Goal: Check status: Check status

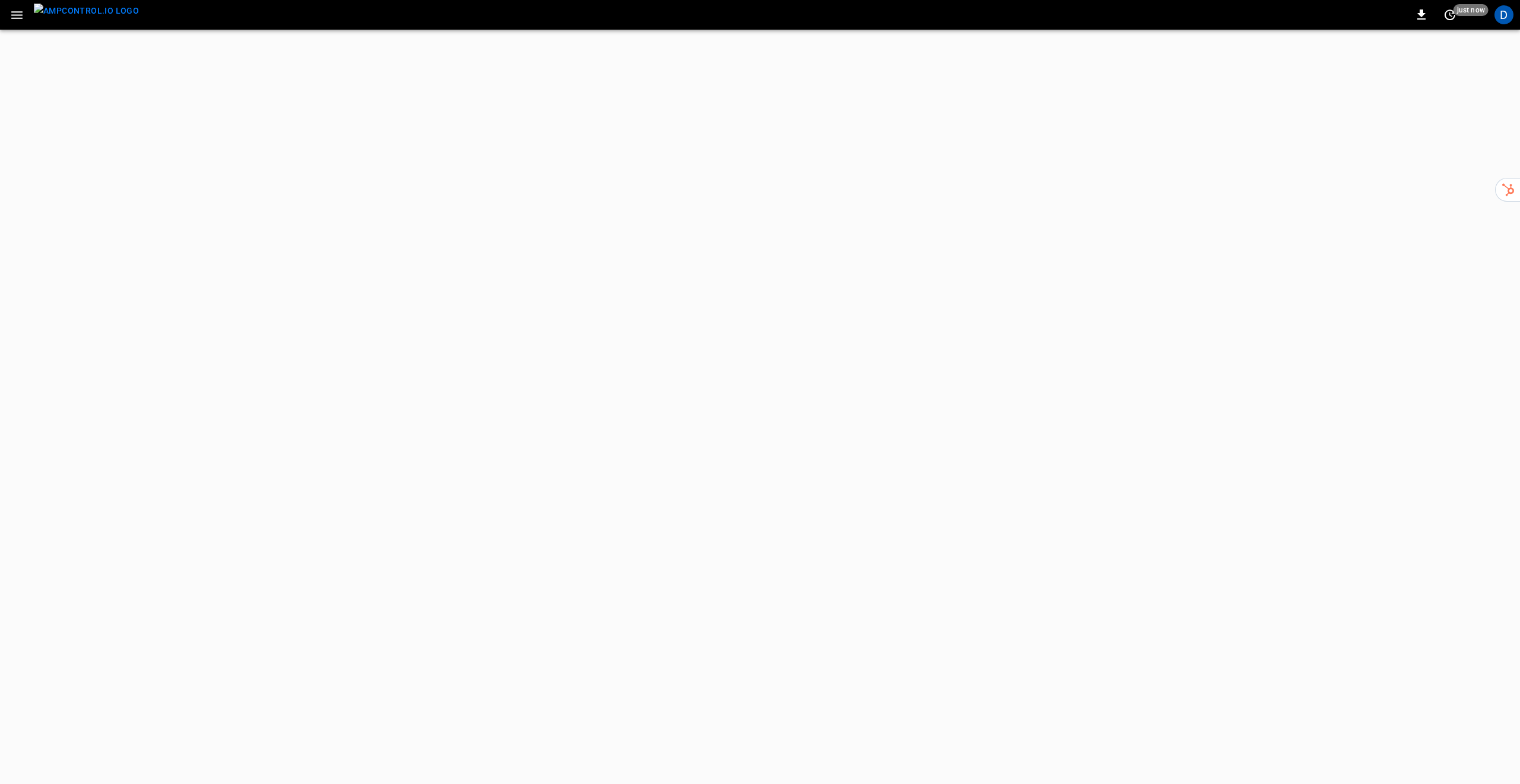
click at [15, 17] on icon "button" at bounding box center [17, 15] width 15 height 15
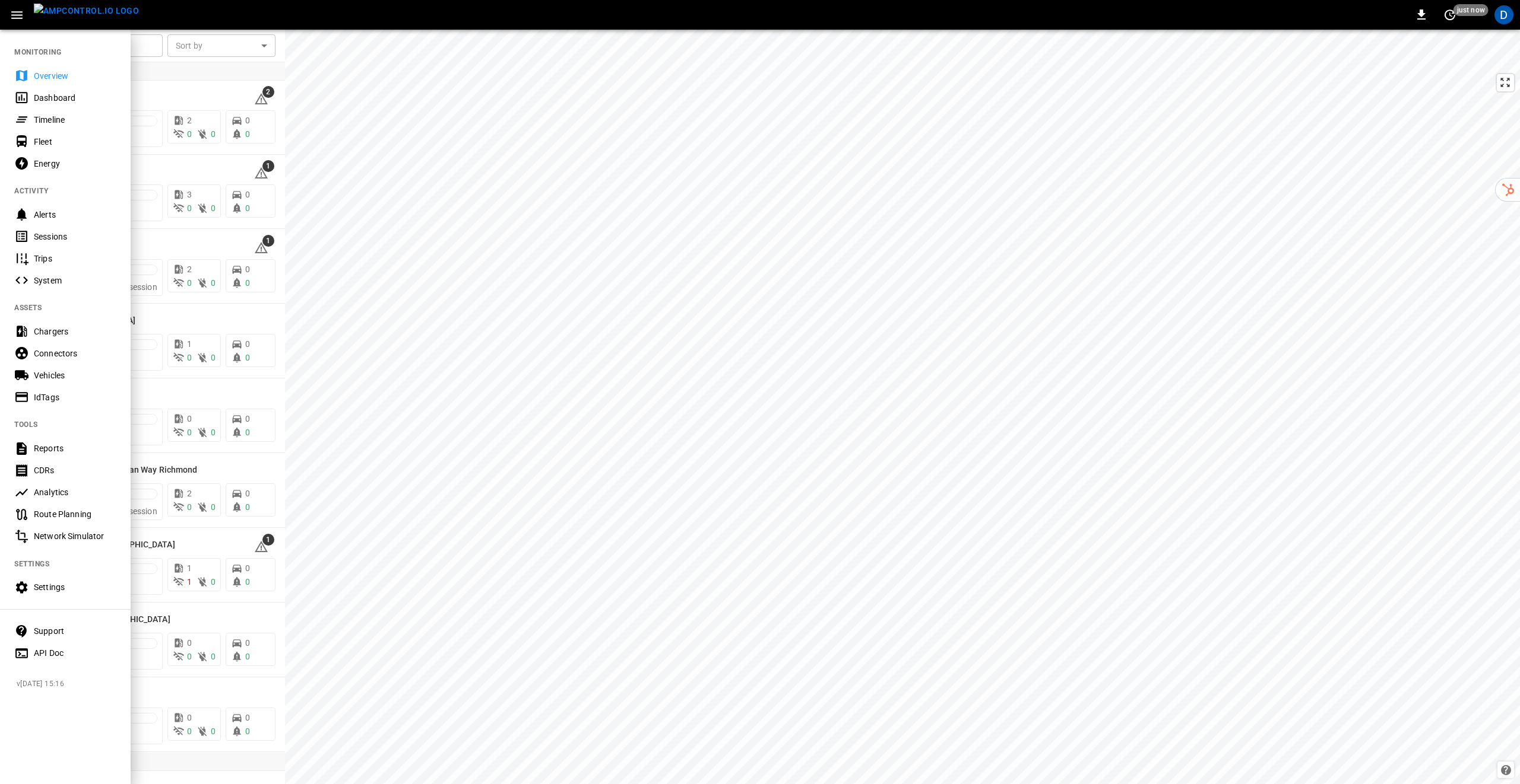
click at [394, 348] on div at bounding box center [760, 392] width 1520 height 784
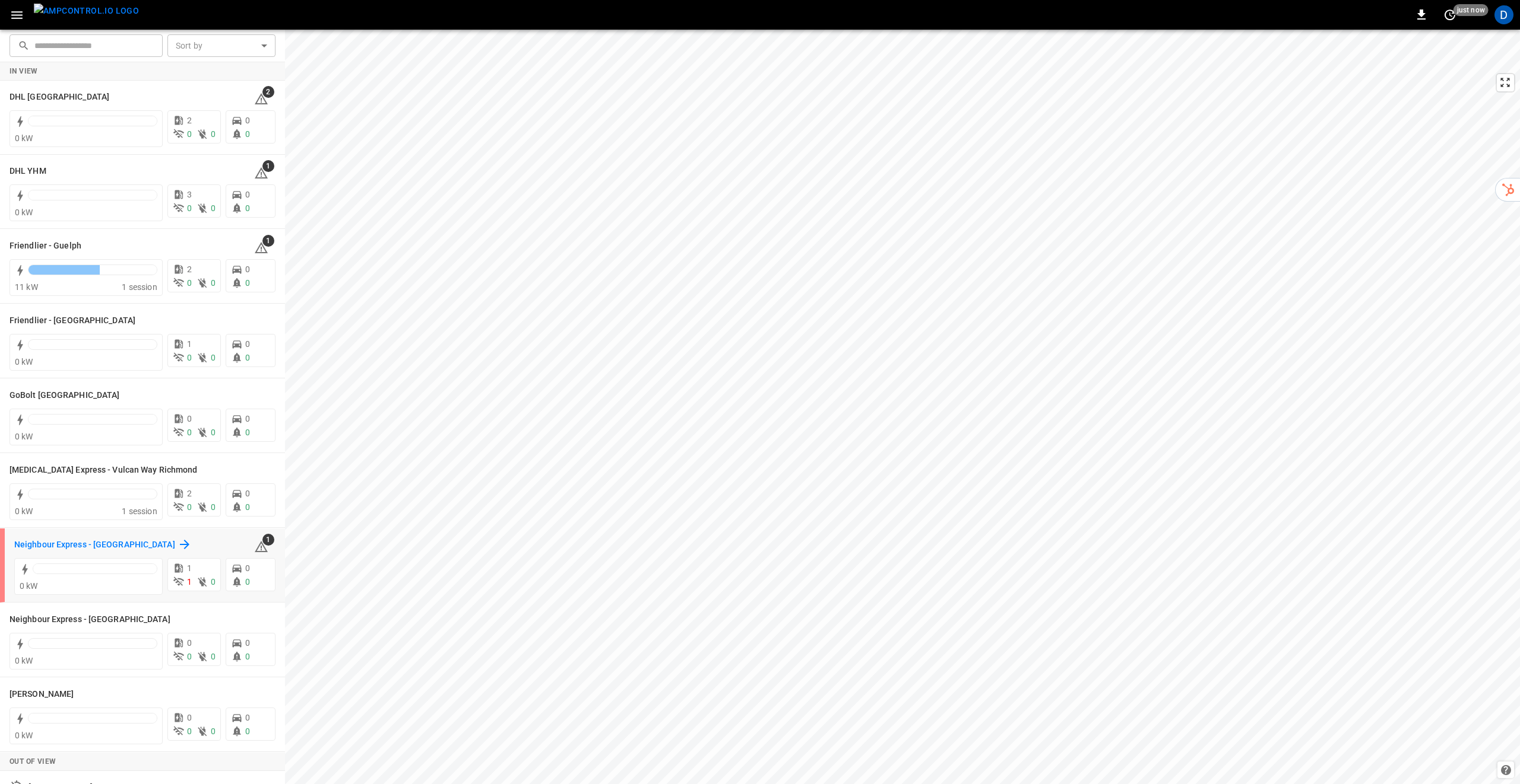
click at [101, 546] on h6 "Neighbour Express - [GEOGRAPHIC_DATA]" at bounding box center [95, 545] width 161 height 13
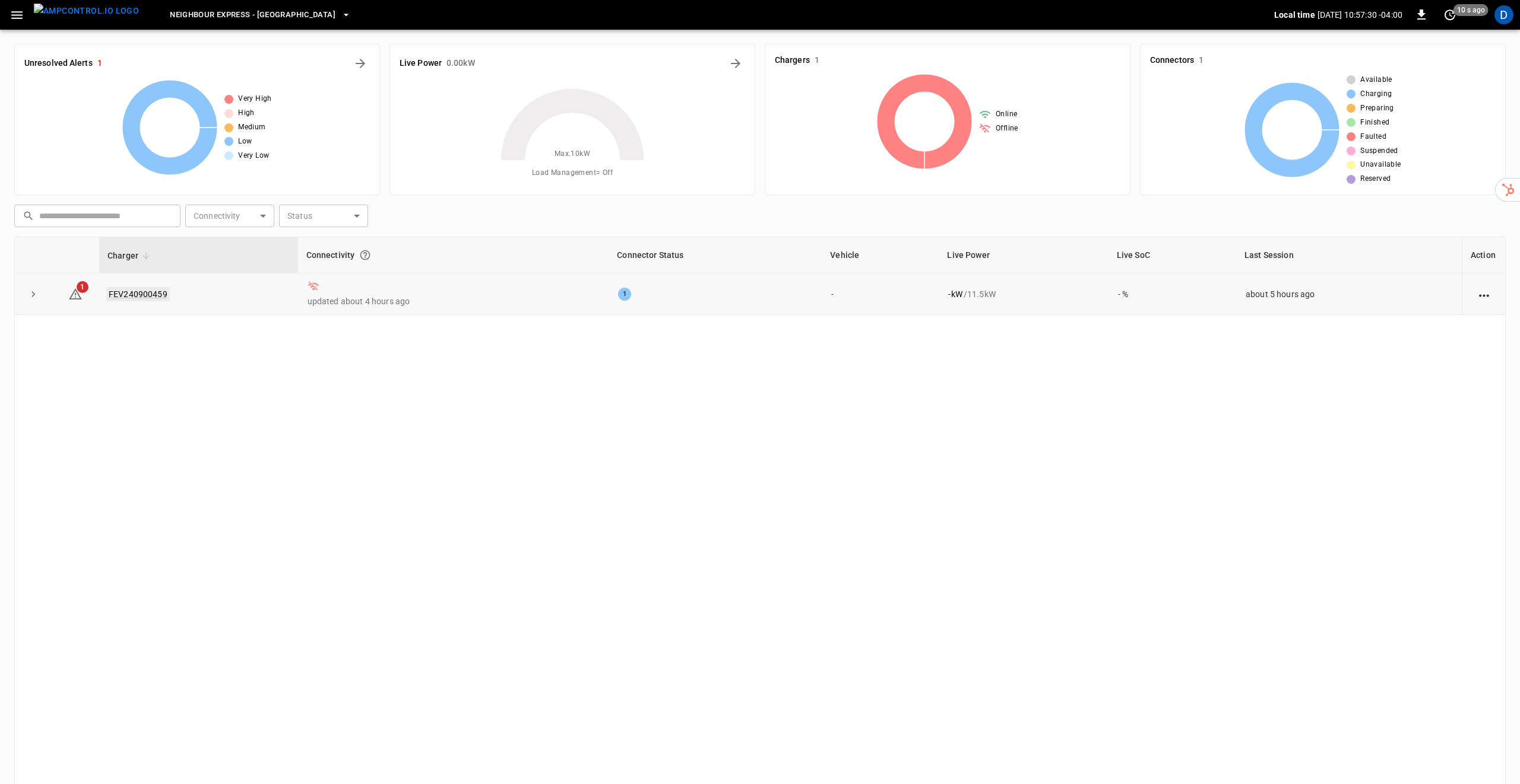
click at [140, 292] on link "FEV240900459" at bounding box center [138, 294] width 64 height 14
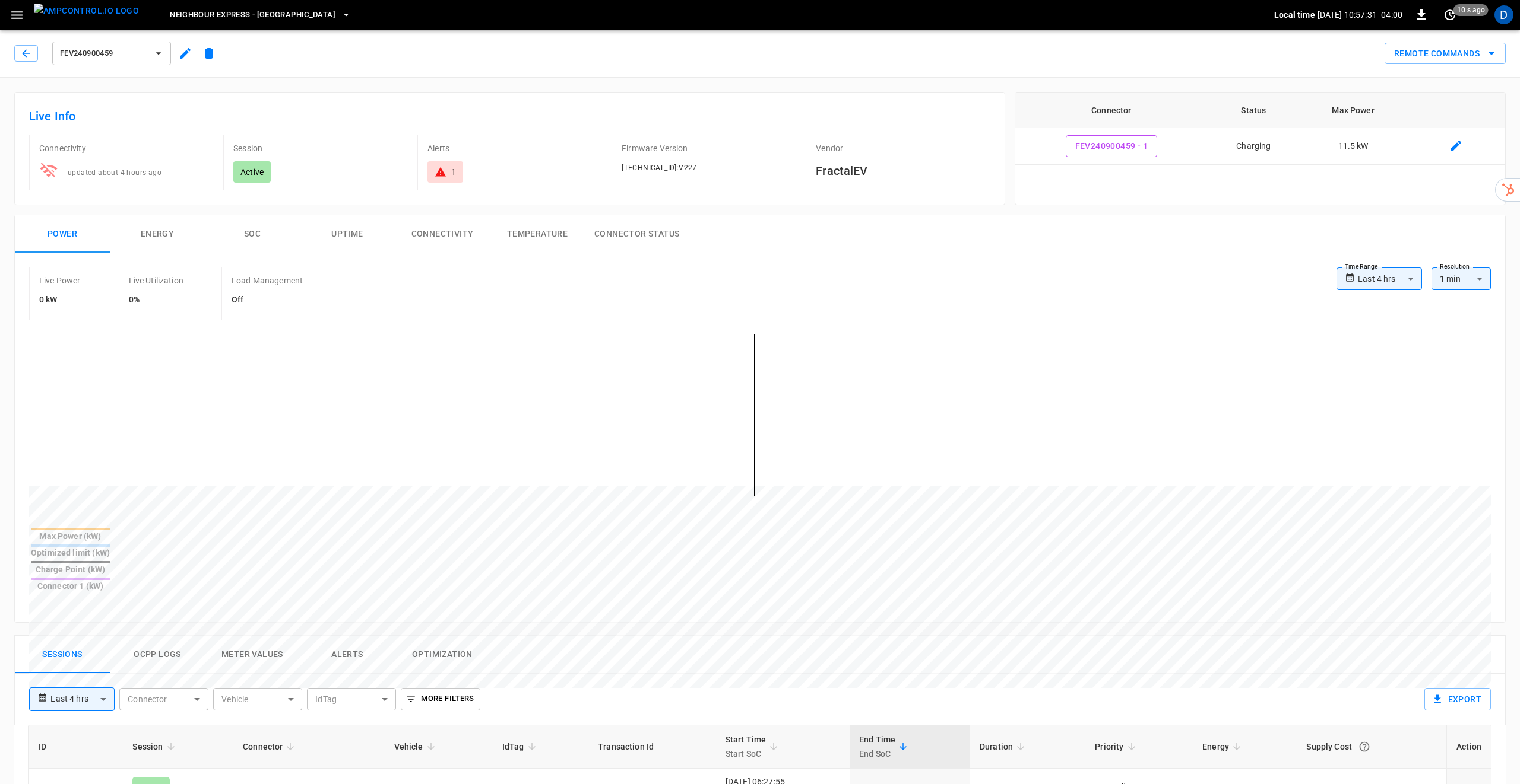
click at [450, 237] on button "Connectivity" at bounding box center [442, 234] width 95 height 38
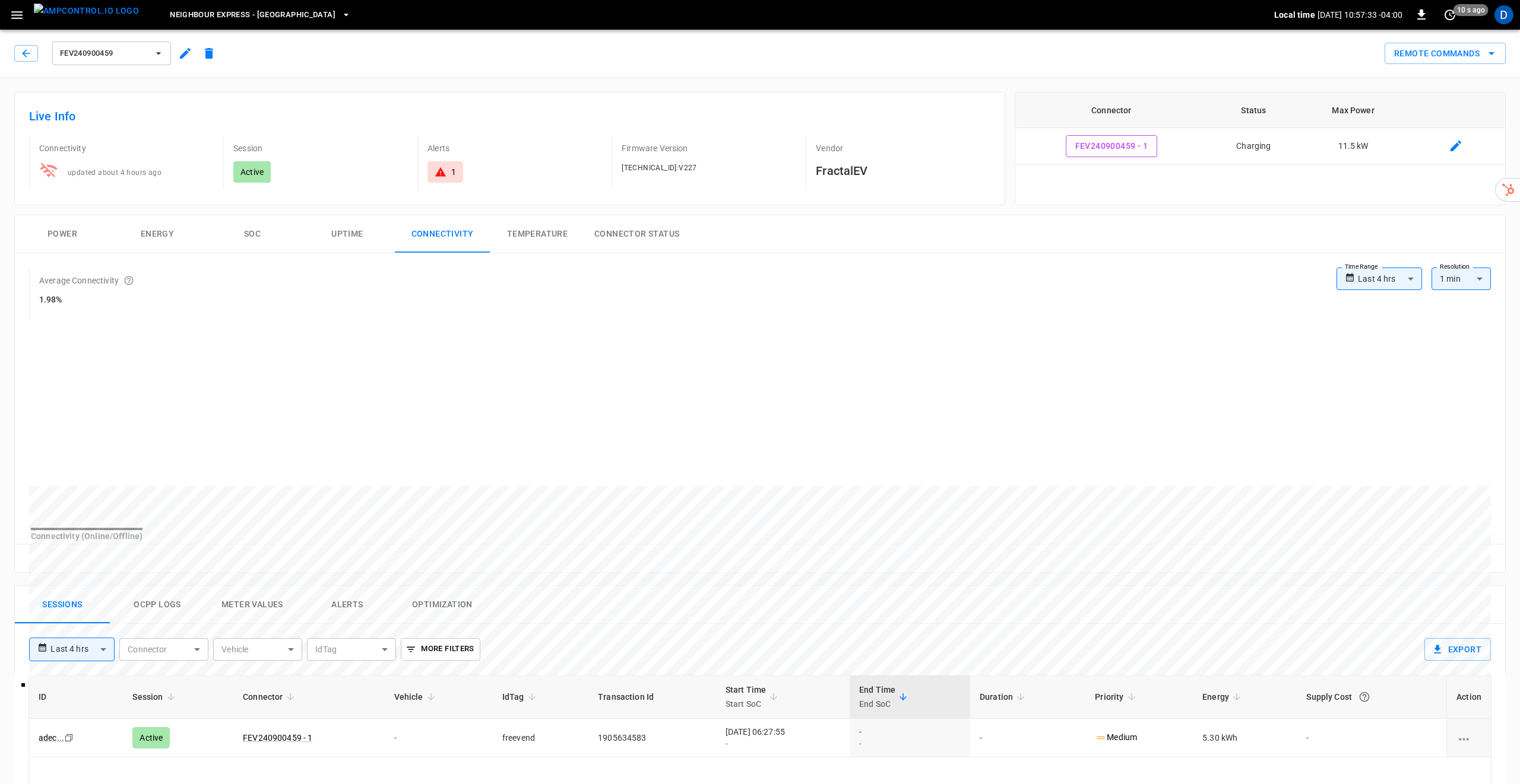
click at [1396, 281] on body "**********" at bounding box center [760, 635] width 1520 height 1270
click at [1391, 352] on li "Last 48 hrs" at bounding box center [1379, 344] width 86 height 19
type input "**********"
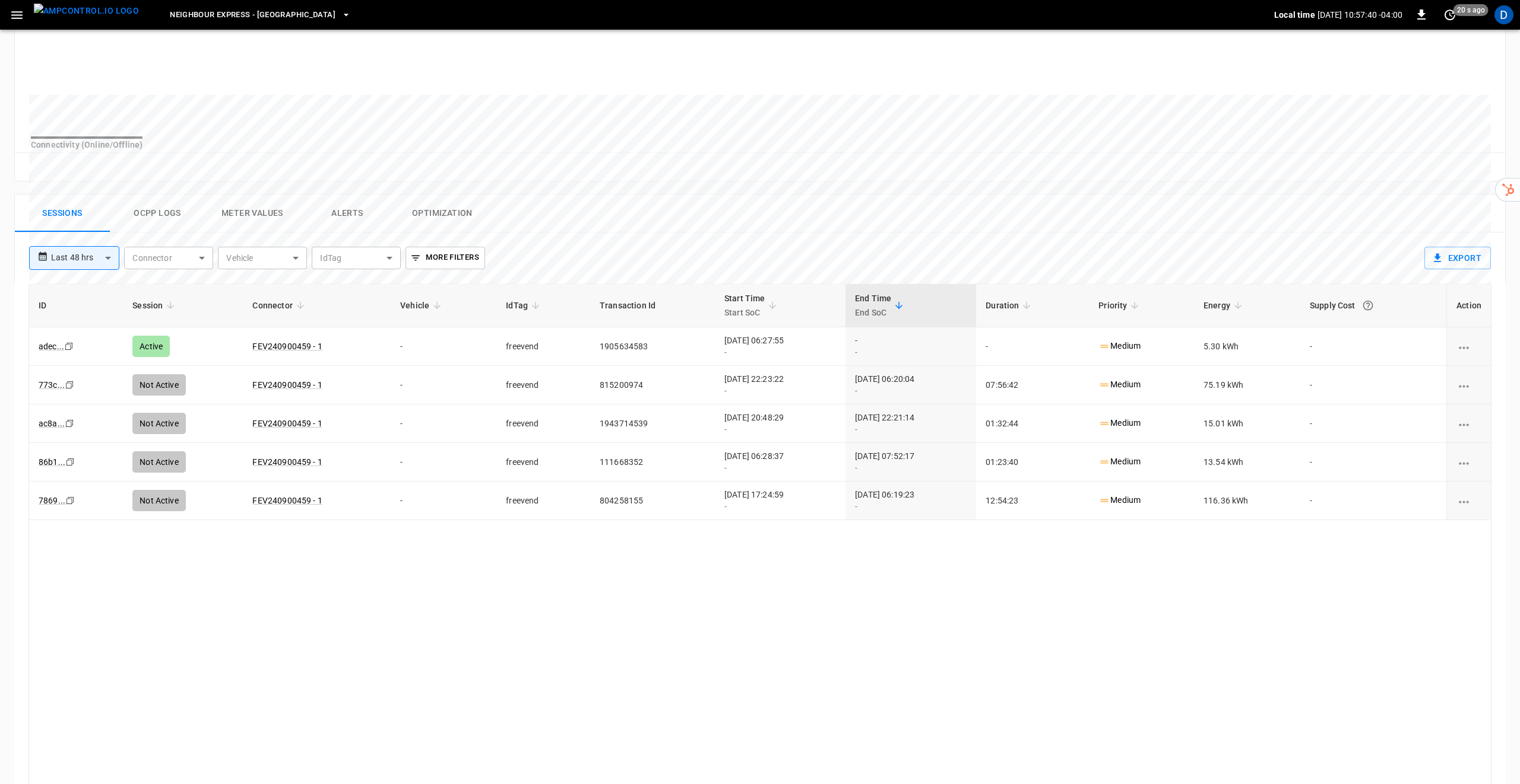
scroll to position [496, 0]
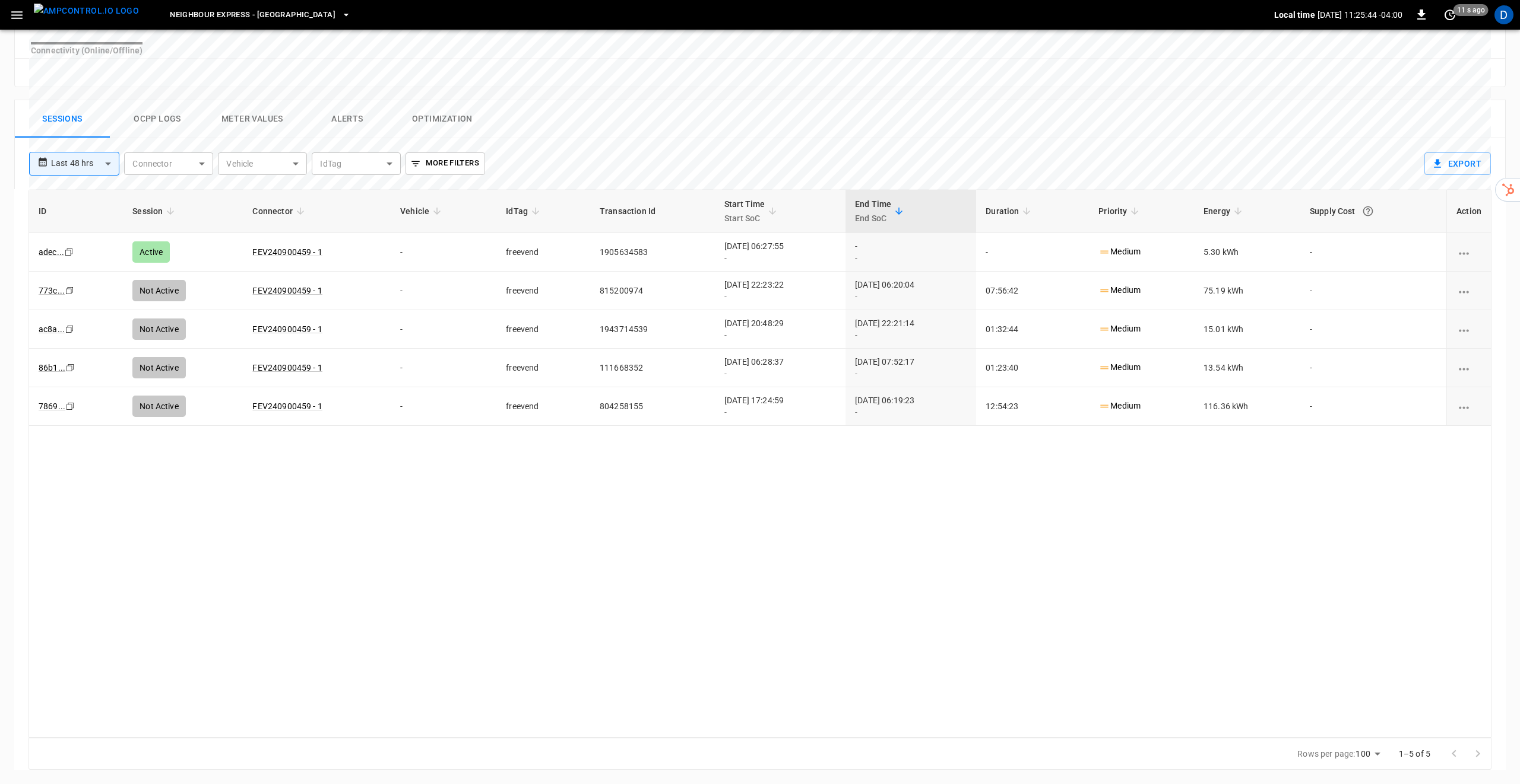
click at [340, 15] on icon "button" at bounding box center [346, 15] width 12 height 12
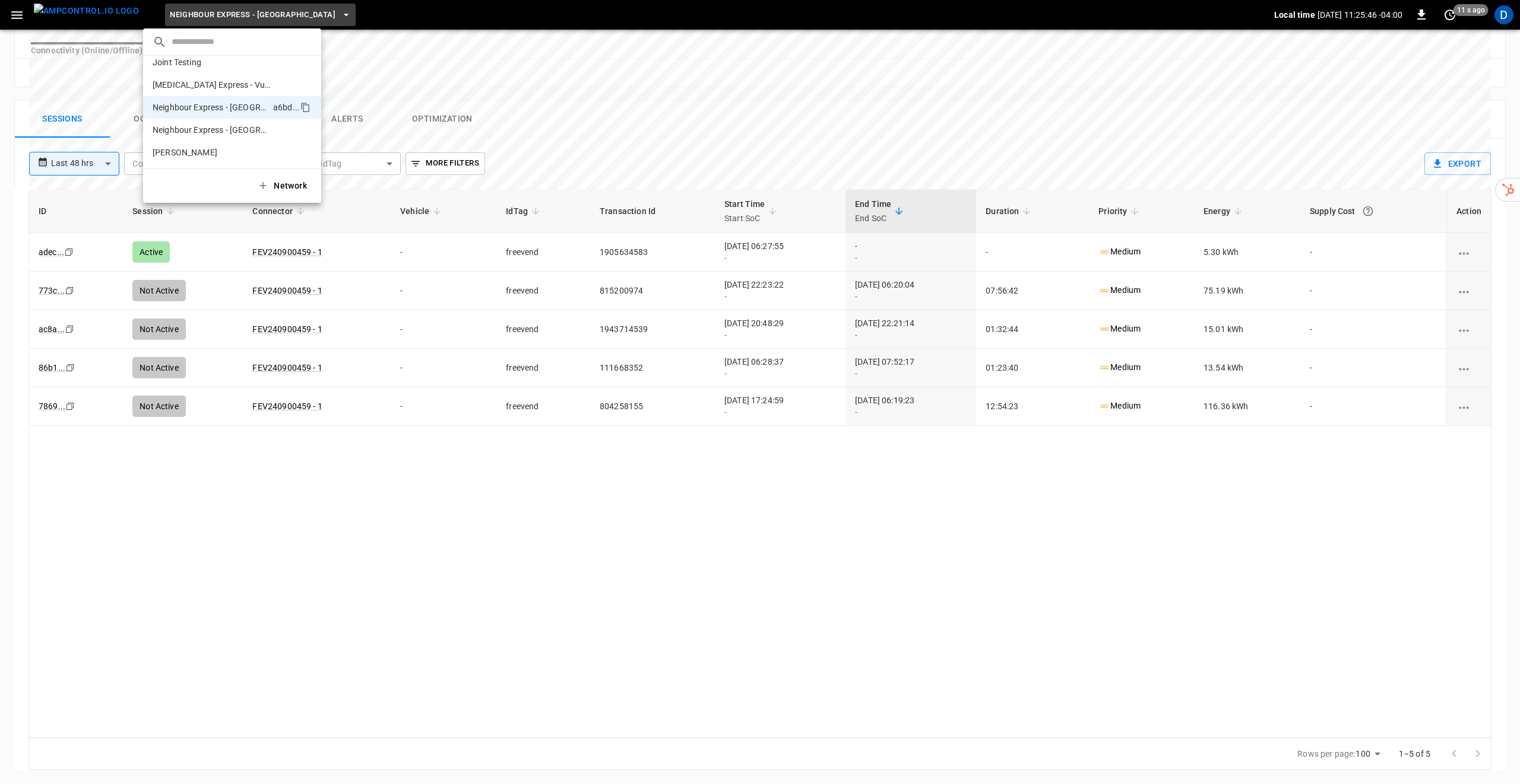
click at [218, 43] on input "text" at bounding box center [242, 42] width 140 height 17
type input "******"
click at [205, 71] on p "Friendlier - Guelph" at bounding box center [211, 71] width 118 height 12
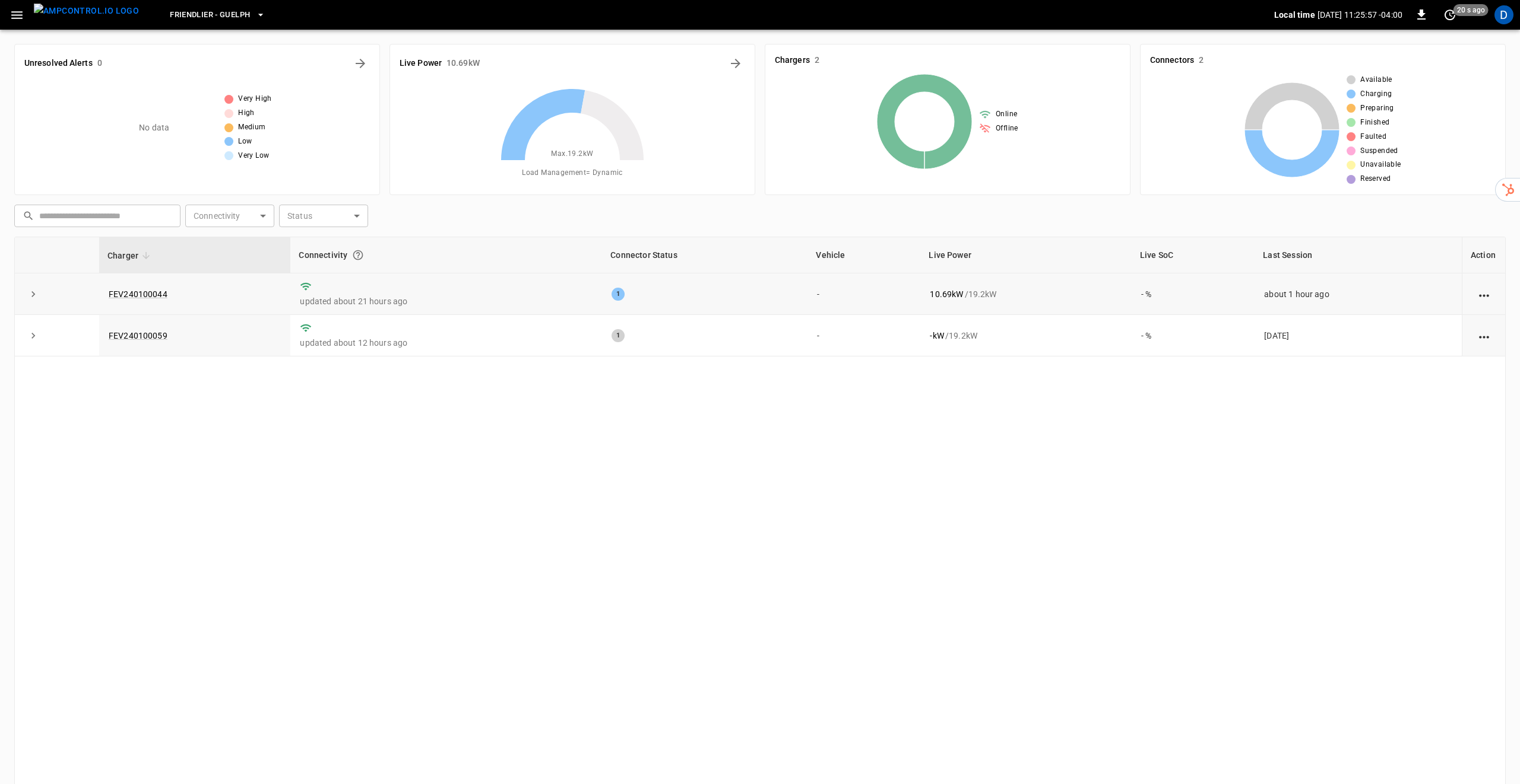
click at [615, 295] on div "1" at bounding box center [618, 294] width 13 height 13
click at [32, 295] on icon "expand row" at bounding box center [33, 294] width 12 height 12
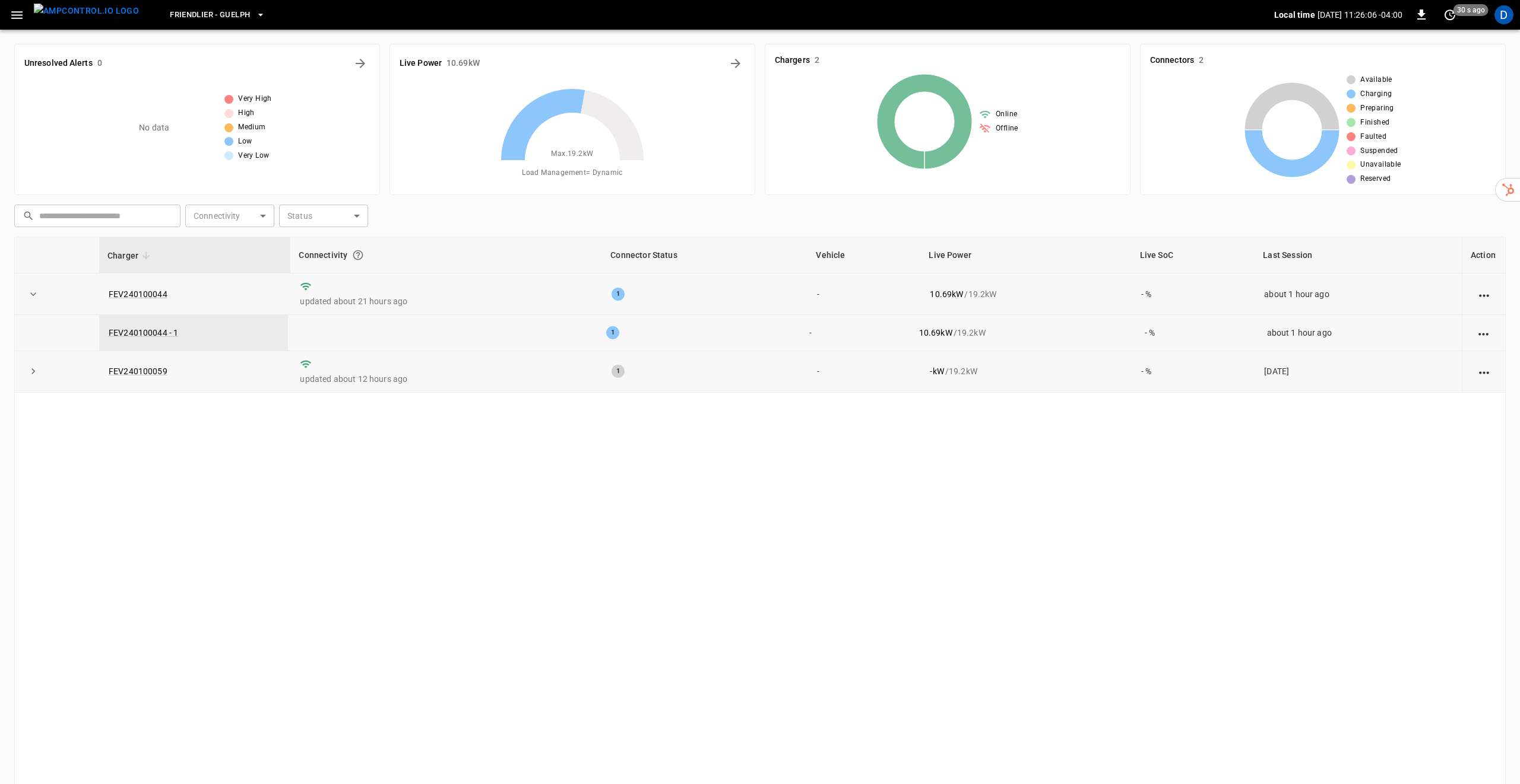
click at [38, 368] on icon "expand row" at bounding box center [33, 371] width 12 height 12
click at [719, 588] on div "Charger Connectivity Connector Status Vehicle Live Power Live SoC Last Session …" at bounding box center [759, 511] width 1491 height 549
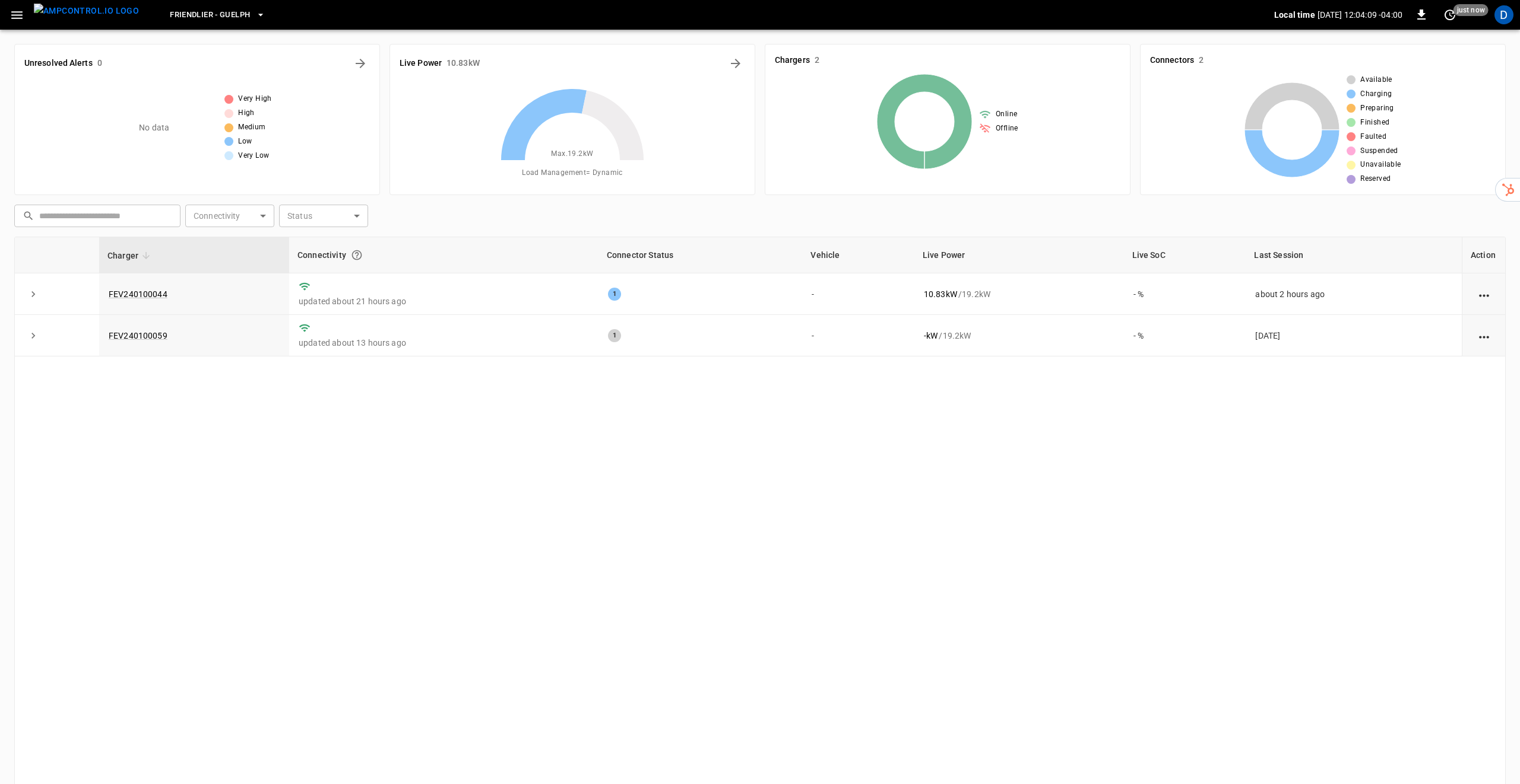
click at [676, 467] on div "Charger Connectivity Connector Status Vehicle Live Power Live SoC Last Session …" at bounding box center [759, 511] width 1491 height 549
click at [254, 12] on icon "button" at bounding box center [260, 15] width 12 height 12
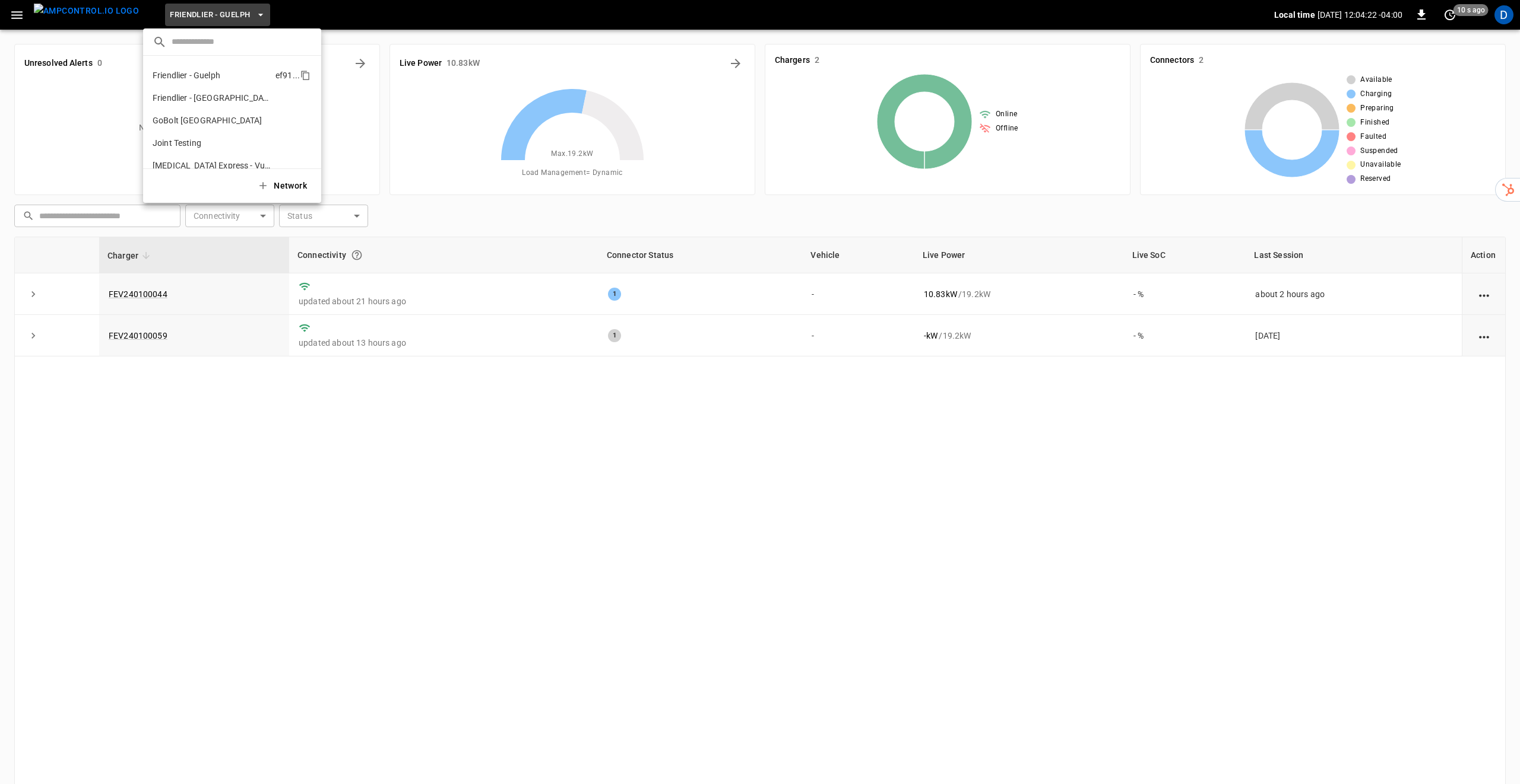
scroll to position [201, 0]
click at [216, 127] on li "Neighbour Express - [GEOGRAPHIC_DATA] a6bd ..." at bounding box center [232, 118] width 178 height 23
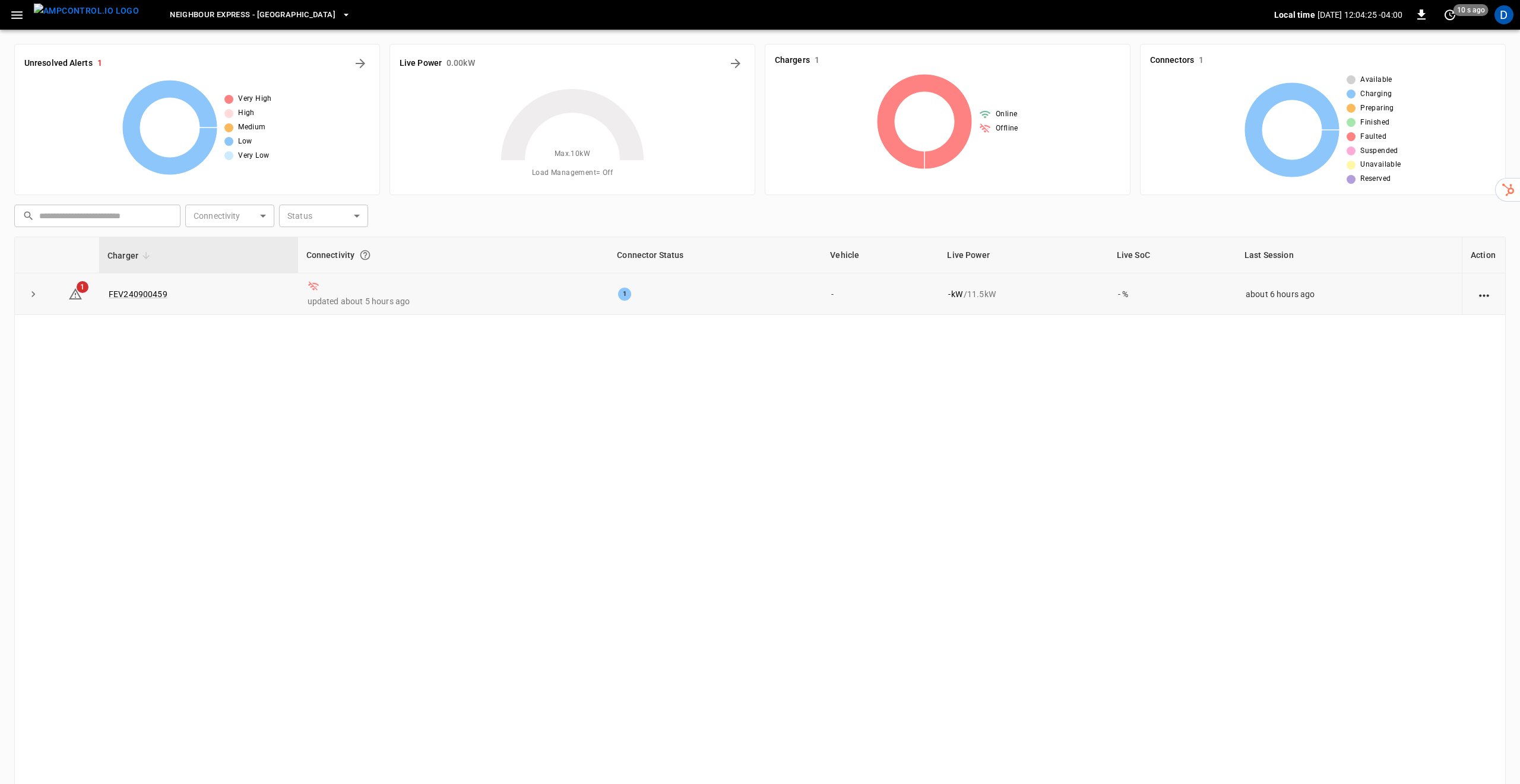
click at [621, 294] on div "1" at bounding box center [624, 294] width 13 height 13
click at [149, 294] on link "FEV240900459" at bounding box center [138, 294] width 64 height 14
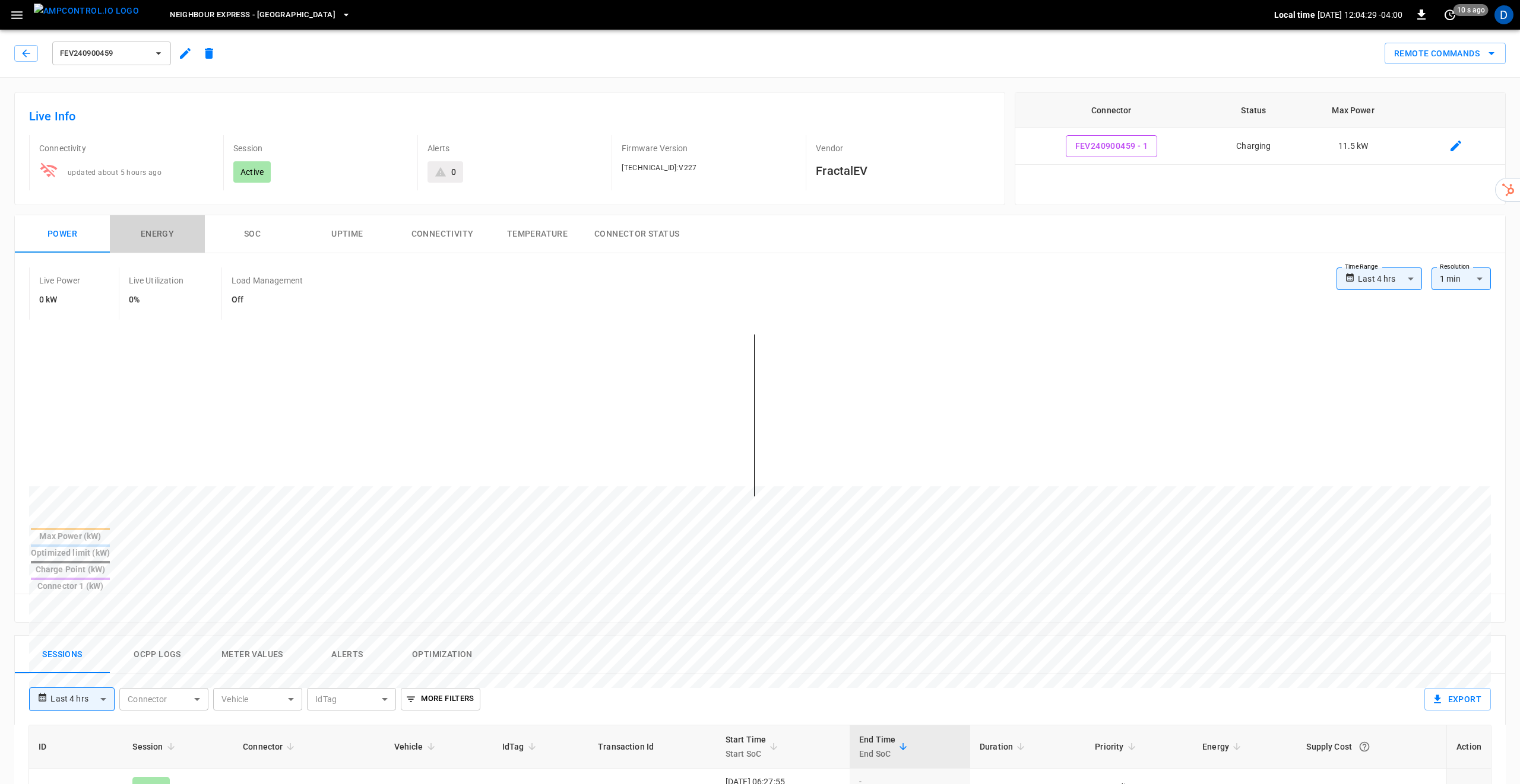
drag, startPoint x: 155, startPoint y: 232, endPoint x: 166, endPoint y: 231, distance: 11.0
click at [155, 232] on button "Energy" at bounding box center [157, 234] width 95 height 38
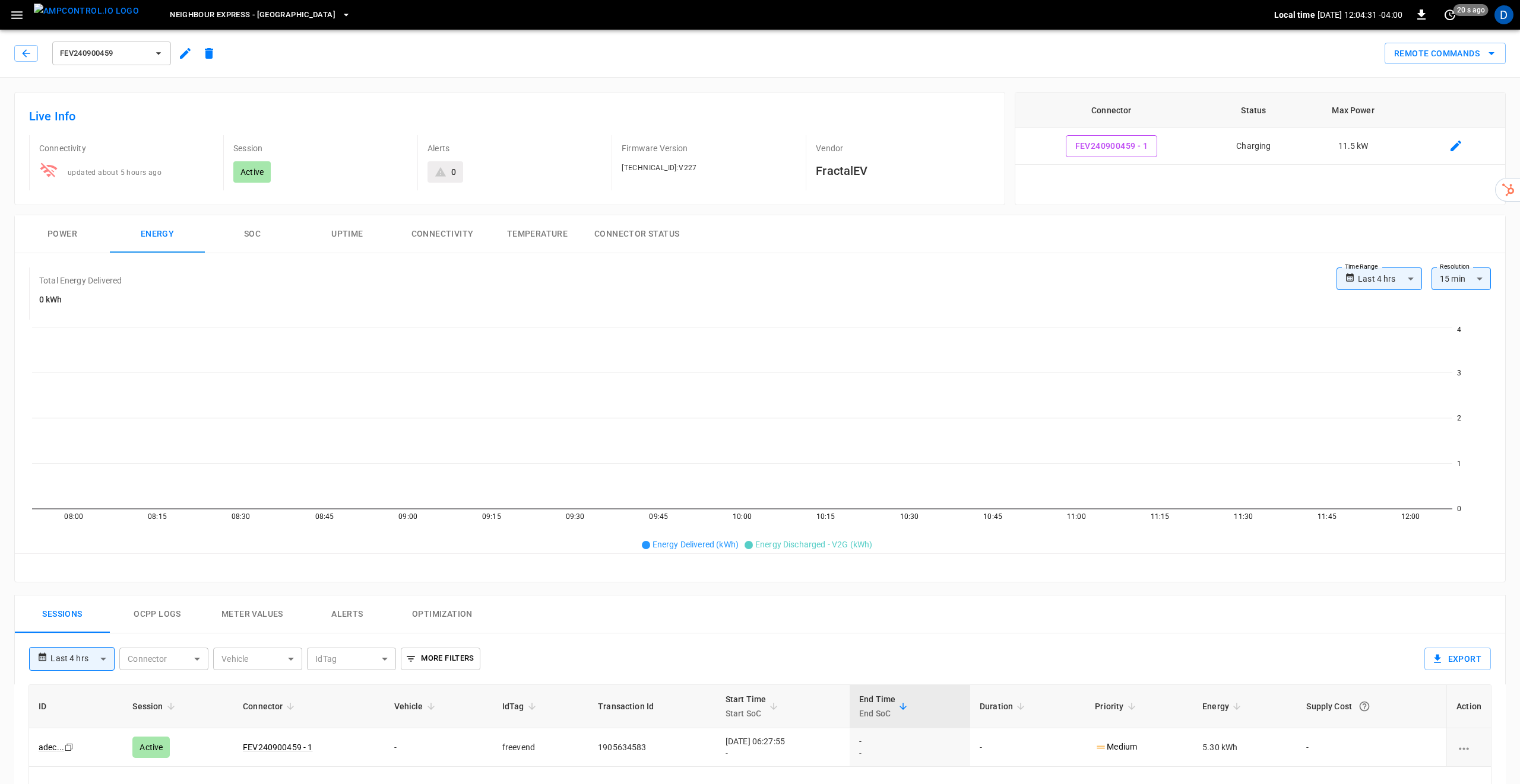
click at [77, 236] on button "Power" at bounding box center [62, 234] width 95 height 38
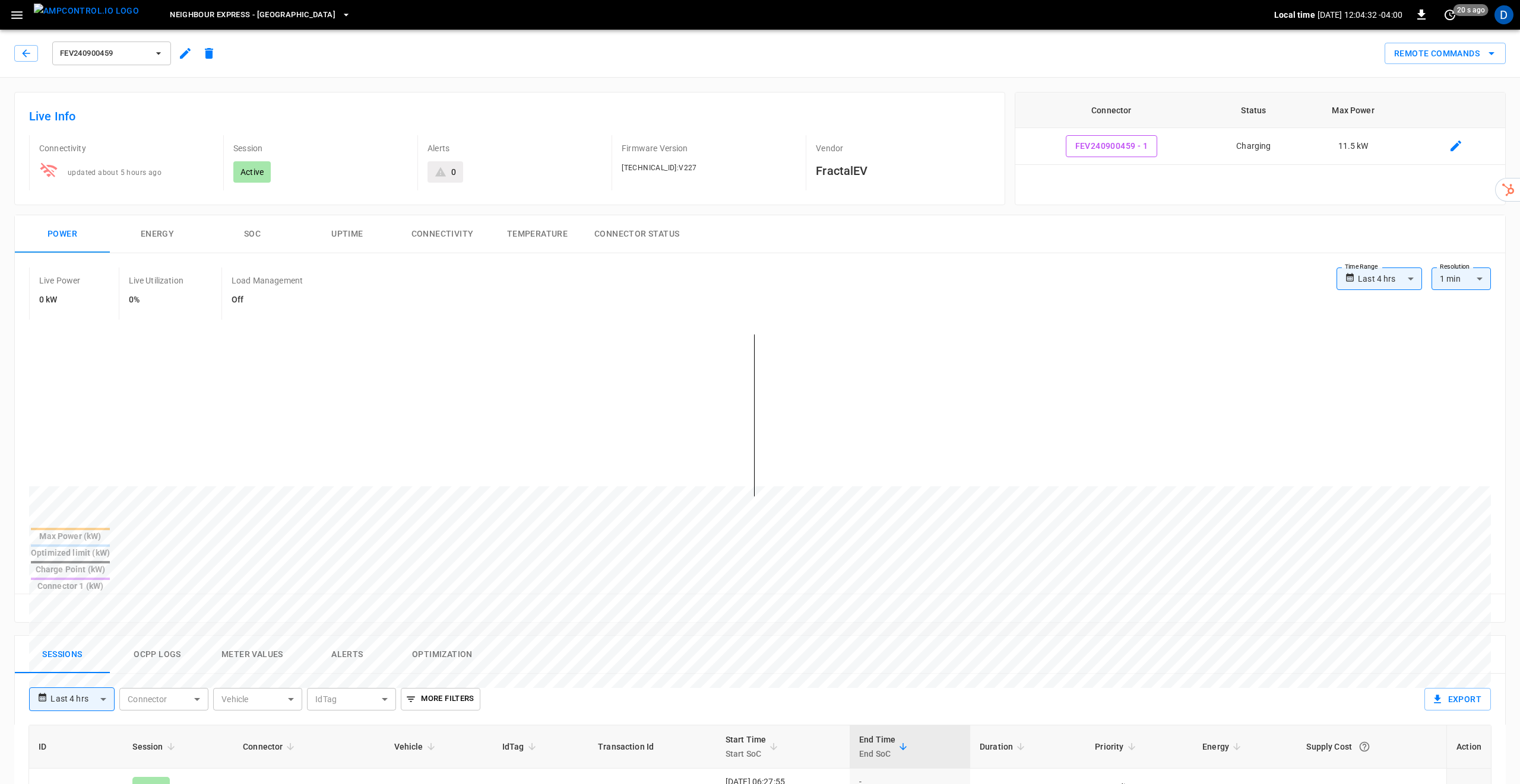
click at [1408, 277] on body "**********" at bounding box center [760, 660] width 1520 height 1320
click at [1376, 348] on li "Last 48 hrs" at bounding box center [1379, 344] width 86 height 19
type input "**********"
